Goal: Navigation & Orientation: Find specific page/section

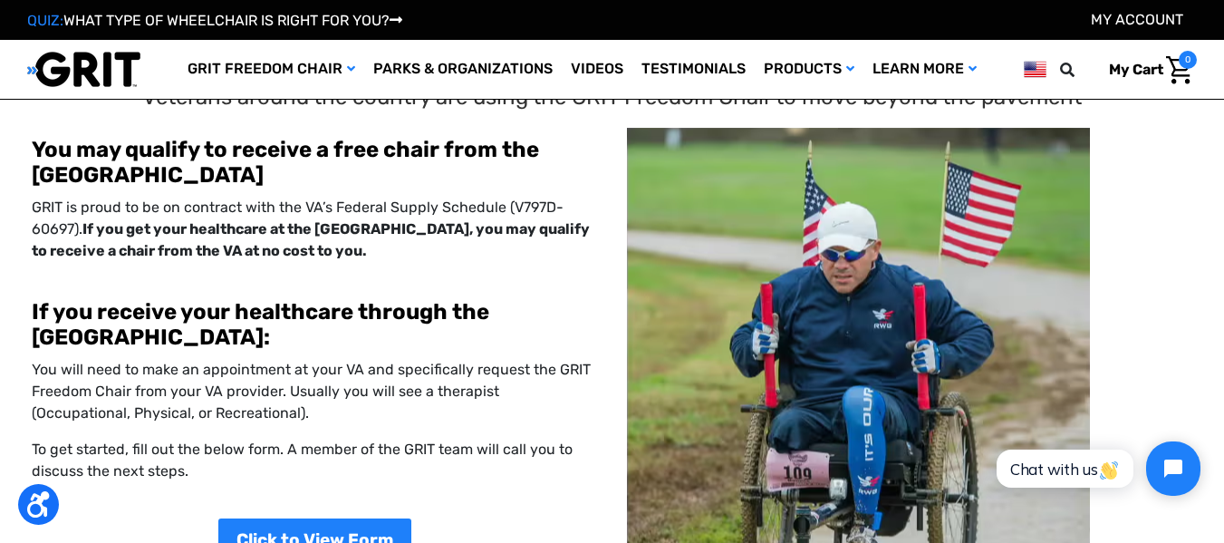
scroll to position [24, 0]
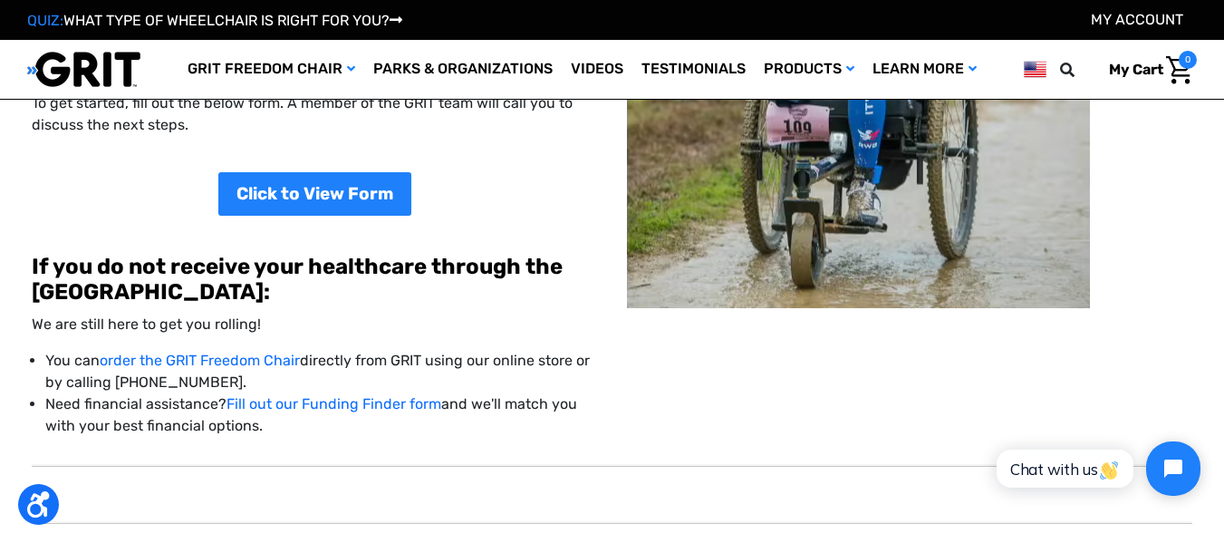
scroll to position [376, 0]
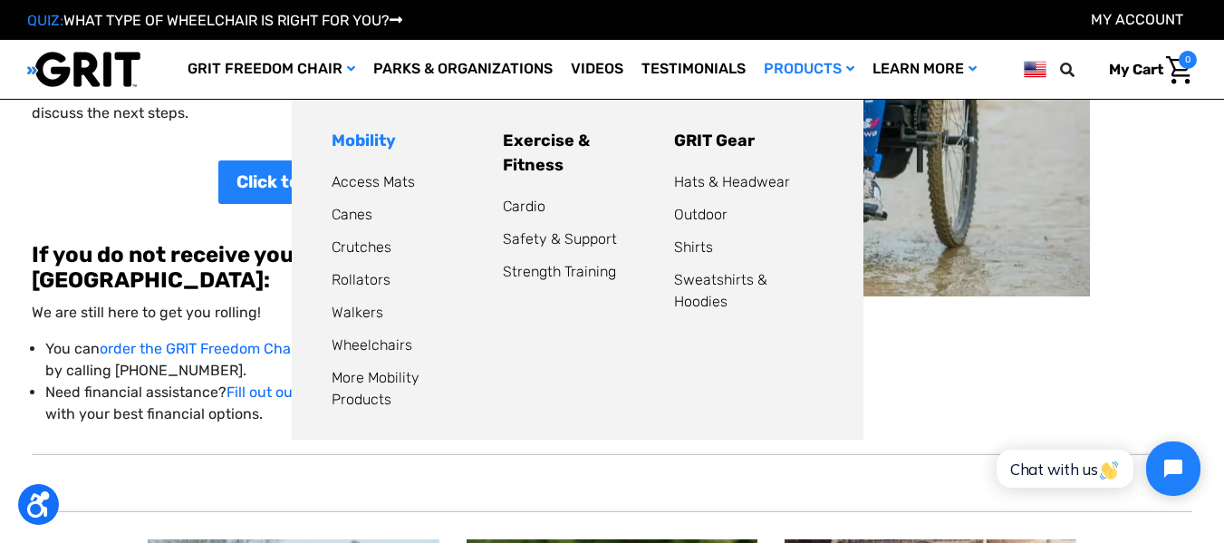
click at [356, 139] on link "Mobility" at bounding box center [364, 140] width 64 height 20
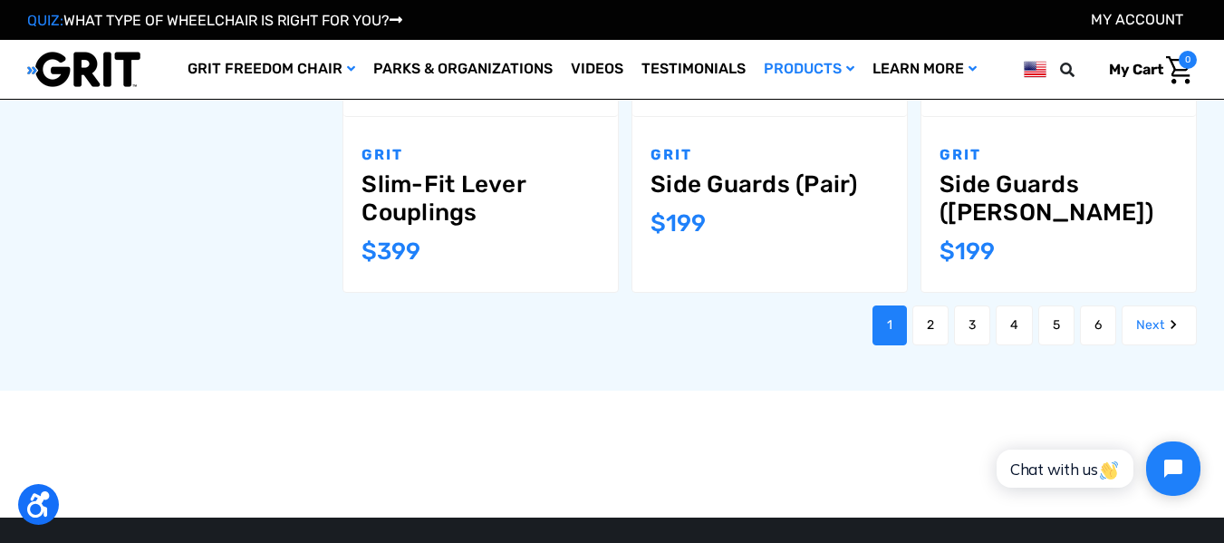
scroll to position [2090, 0]
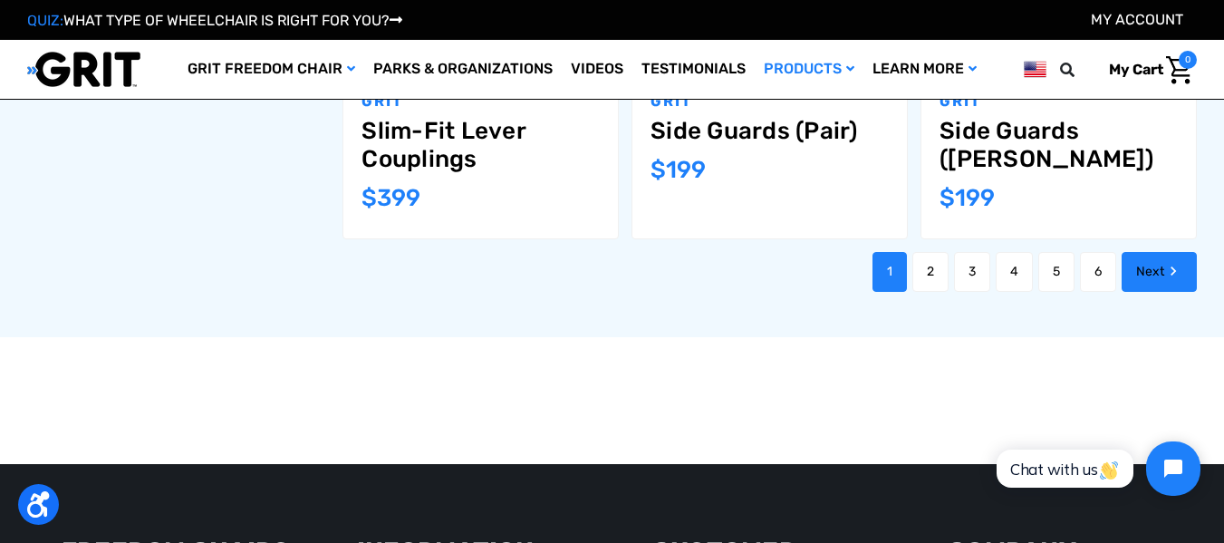
click at [1159, 252] on link "Next" at bounding box center [1158, 272] width 75 height 40
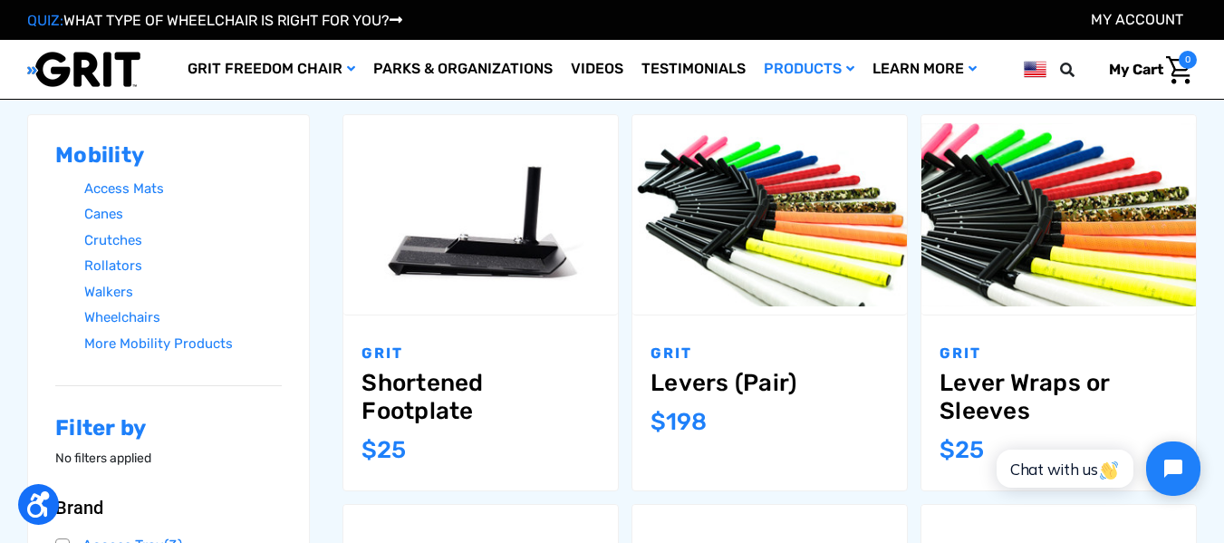
scroll to position [268, 0]
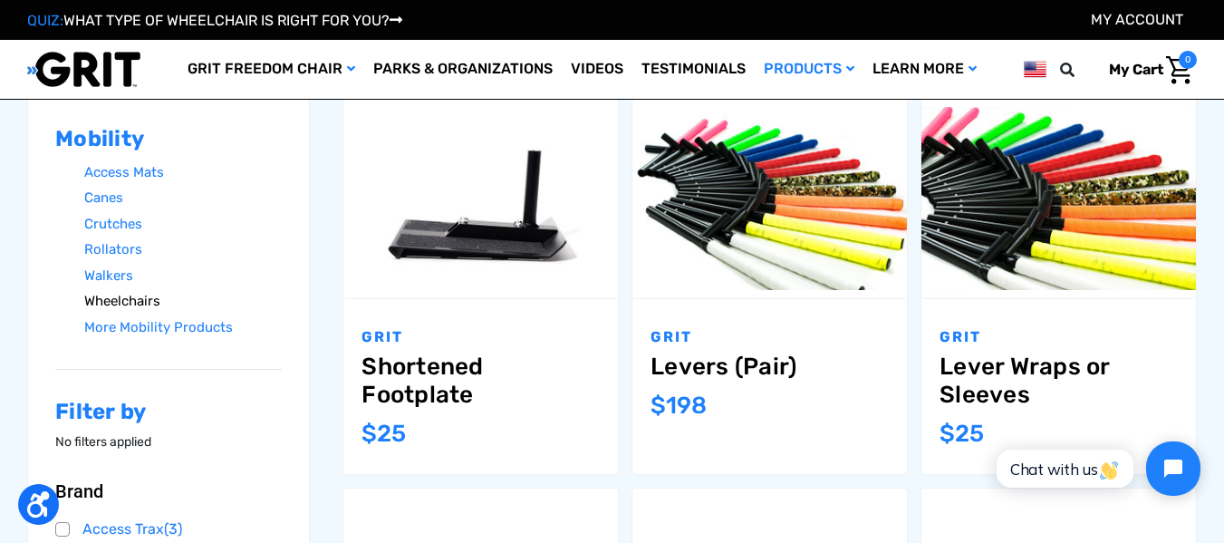
click at [138, 299] on link "Wheelchairs" at bounding box center [182, 301] width 197 height 26
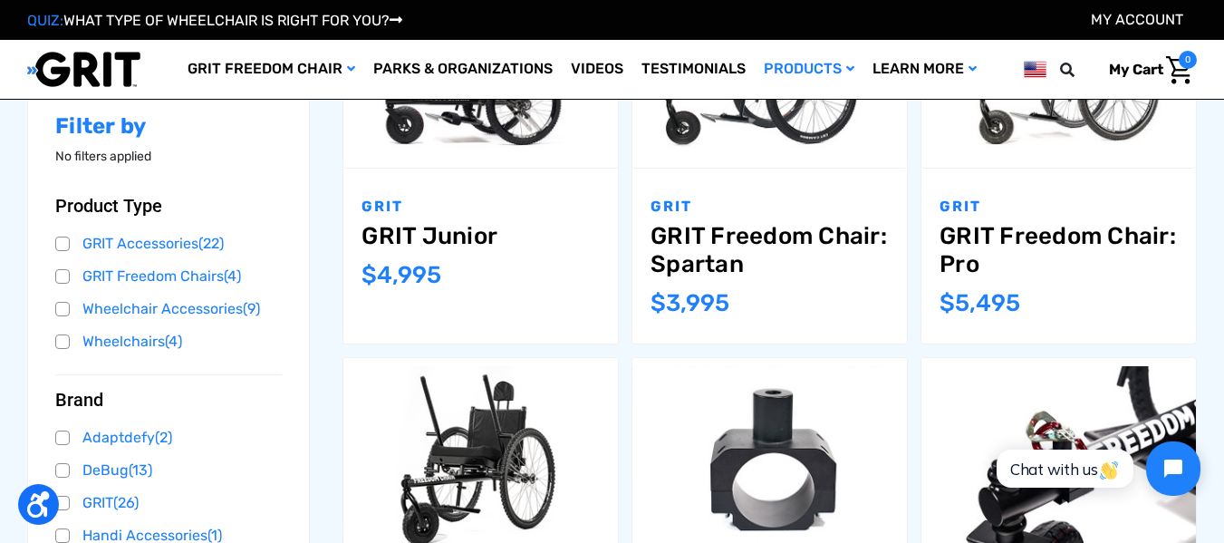
scroll to position [442, 0]
